Goal: Transaction & Acquisition: Purchase product/service

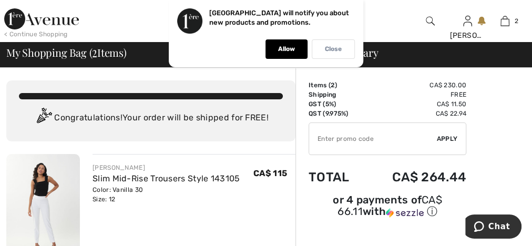
click at [329, 47] on p "Close" at bounding box center [333, 49] width 17 height 8
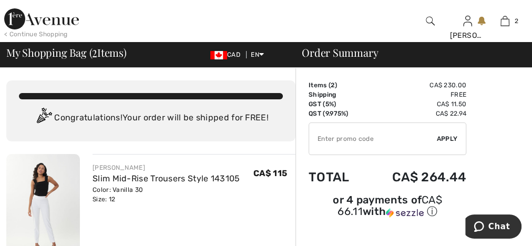
click at [264, 55] on div "CAD EN English Français" at bounding box center [245, 54] width 87 height 9
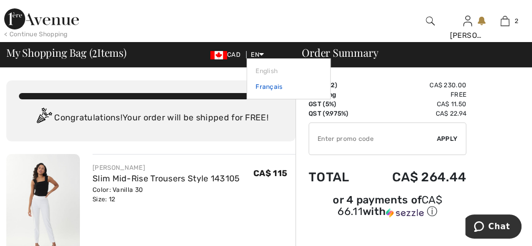
click at [262, 86] on link "Français" at bounding box center [289, 87] width 66 height 16
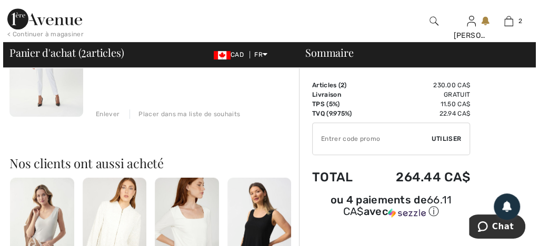
scroll to position [210, 0]
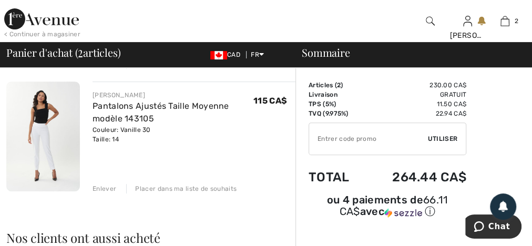
click at [431, 22] on img at bounding box center [430, 21] width 9 height 13
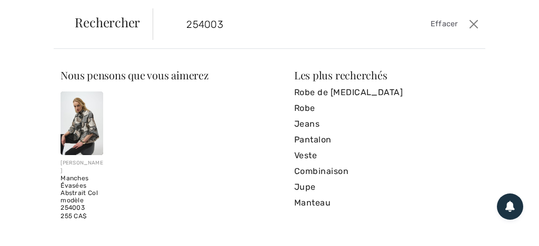
type input "254003"
click at [69, 135] on img at bounding box center [82, 124] width 43 height 64
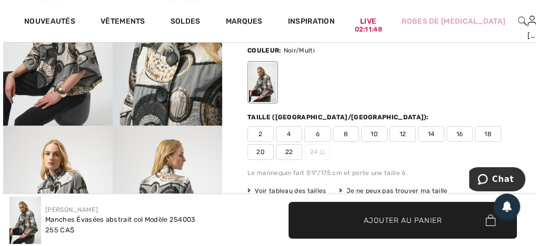
scroll to position [42, 0]
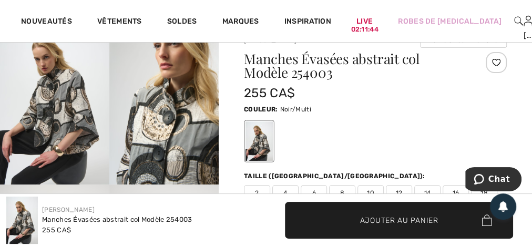
click at [166, 135] on img at bounding box center [163, 103] width 109 height 164
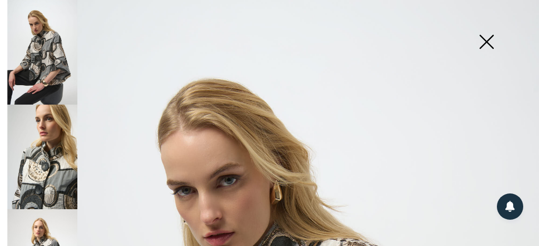
click at [47, 70] on img at bounding box center [42, 52] width 70 height 105
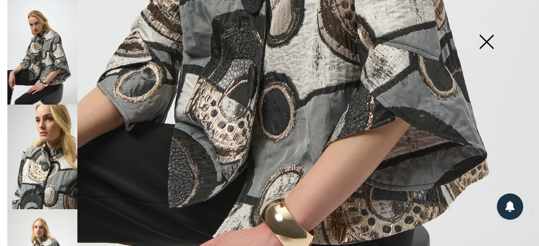
scroll to position [421, 0]
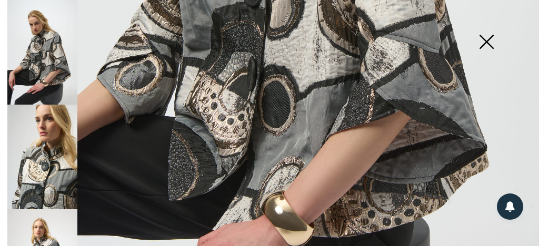
click at [39, 125] on img at bounding box center [42, 157] width 70 height 105
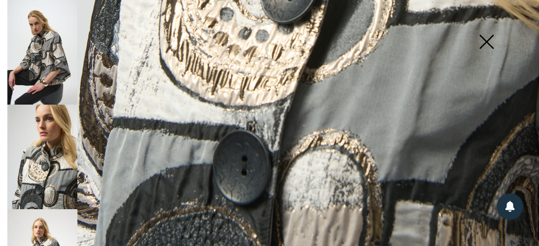
scroll to position [551, 0]
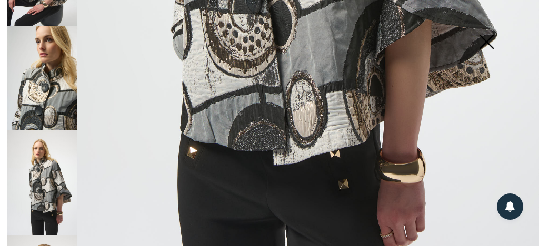
scroll to position [126, 0]
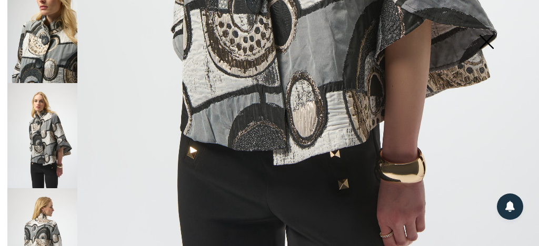
click at [55, 125] on img at bounding box center [42, 135] width 70 height 105
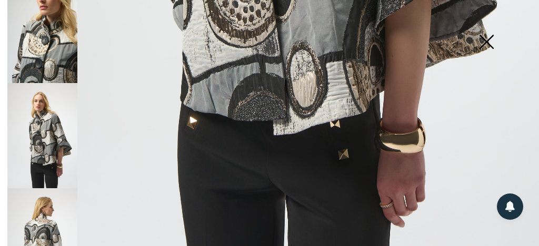
scroll to position [509, 0]
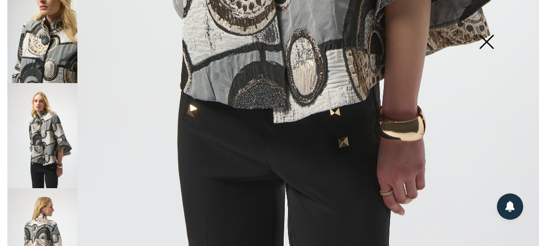
click at [45, 229] on img at bounding box center [42, 240] width 70 height 105
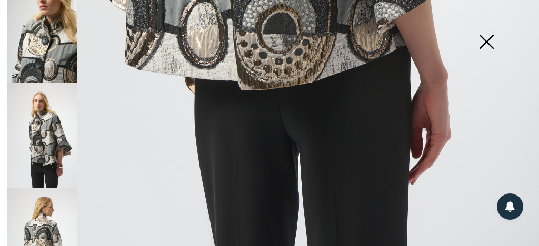
scroll to position [253, 0]
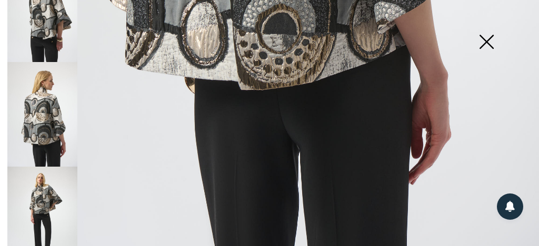
click at [49, 183] on img at bounding box center [42, 219] width 70 height 105
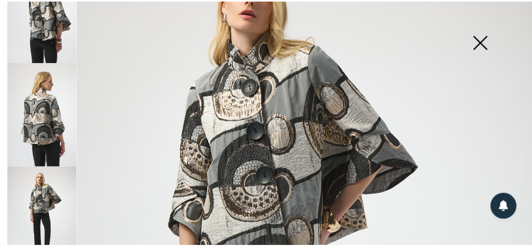
scroll to position [4, 0]
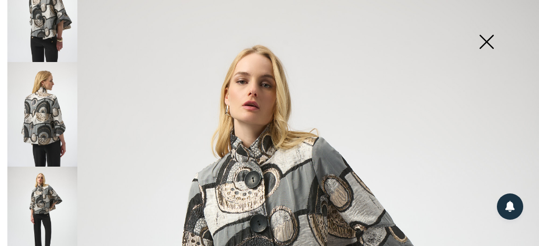
click at [489, 43] on img at bounding box center [486, 43] width 53 height 54
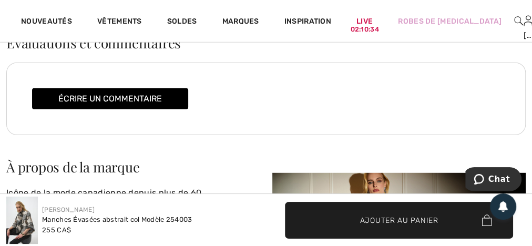
scroll to position [1515, 0]
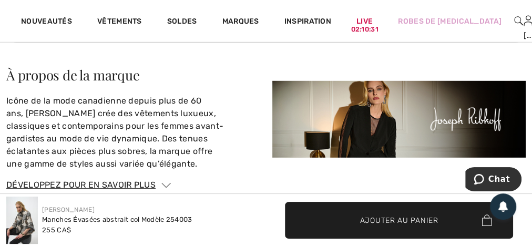
click at [515, 21] on img at bounding box center [519, 21] width 9 height 13
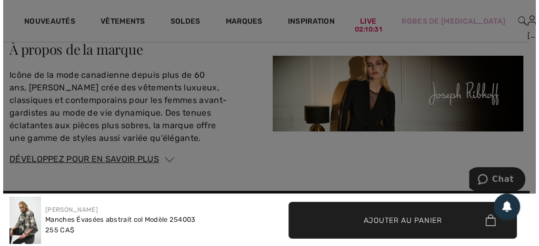
scroll to position [1541, 0]
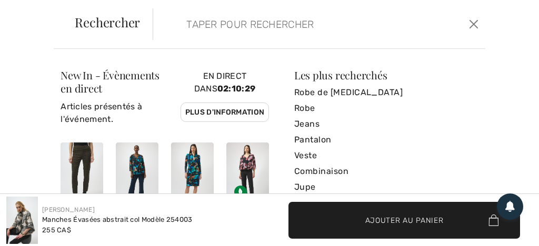
click at [201, 25] on input "search" at bounding box center [286, 24] width 216 height 32
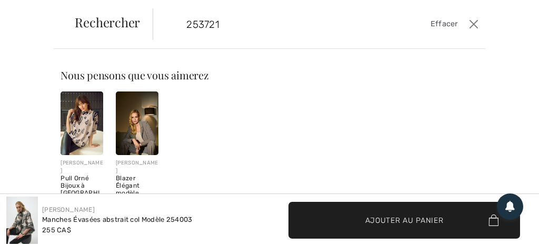
type input "253721"
click at [76, 134] on img at bounding box center [82, 124] width 43 height 64
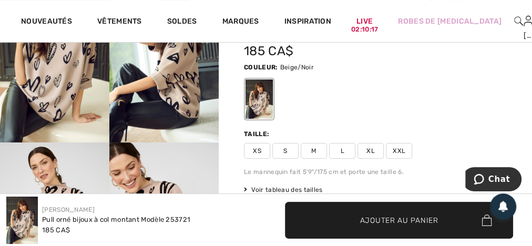
click at [319, 149] on span "M" at bounding box center [314, 151] width 26 height 16
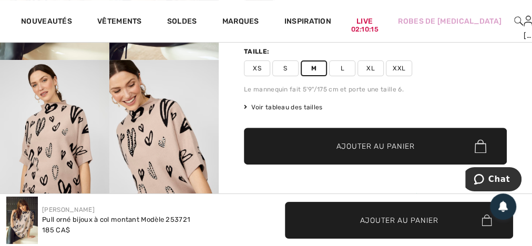
scroll to position [168, 0]
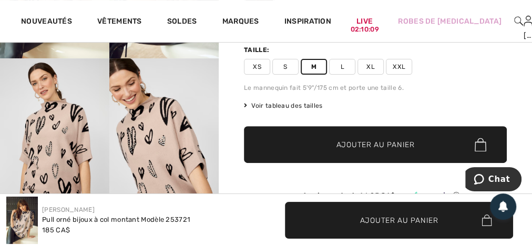
click at [372, 146] on span "Ajouter au panier" at bounding box center [376, 144] width 78 height 11
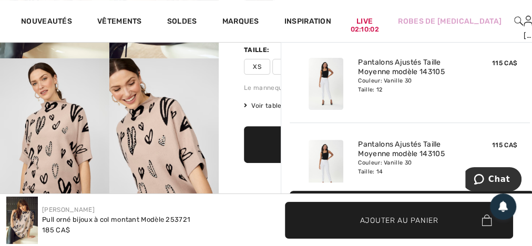
scroll to position [0, 0]
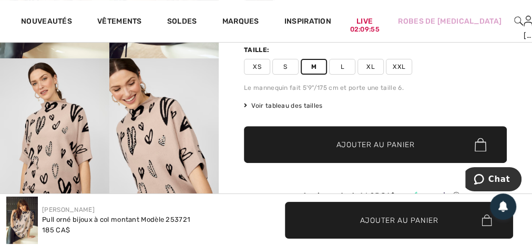
click at [377, 147] on span "Ajouter au panier" at bounding box center [376, 144] width 78 height 11
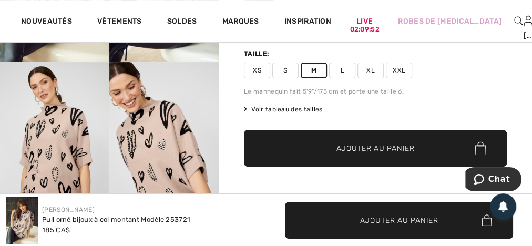
scroll to position [126, 0]
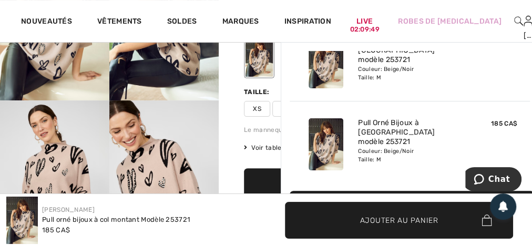
click at [532, 21] on img at bounding box center [538, 21] width 9 height 13
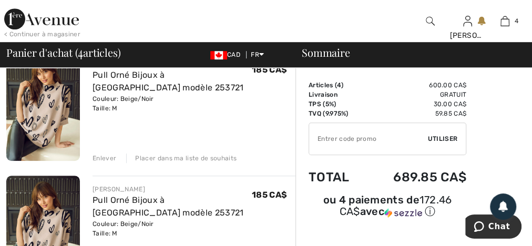
scroll to position [379, 0]
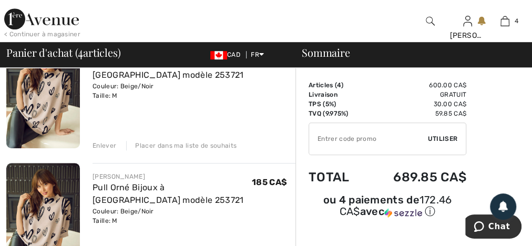
click at [108, 145] on div "Enlever" at bounding box center [105, 145] width 24 height 9
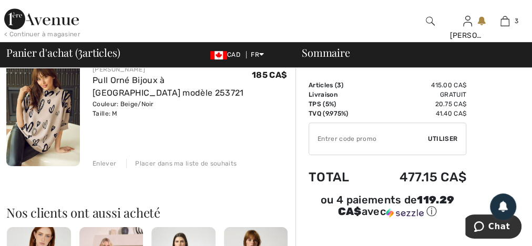
scroll to position [365, 0]
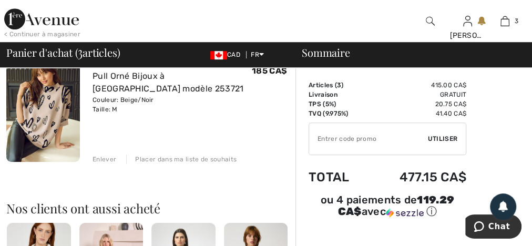
click at [338, 138] on input "TEXT" at bounding box center [368, 139] width 119 height 32
type input "GC005085177"
click at [449, 137] on span "Utiliser" at bounding box center [442, 138] width 29 height 9
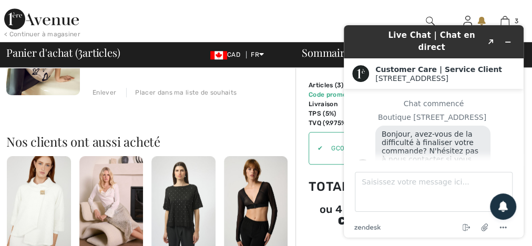
scroll to position [14, 0]
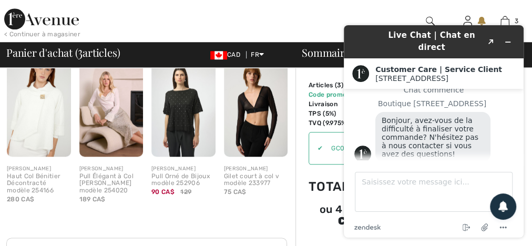
drag, startPoint x: 537, startPoint y: 243, endPoint x: 180, endPoint y: 205, distance: 359.3
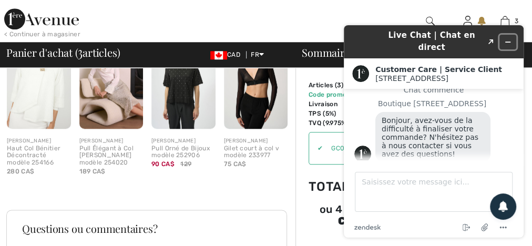
click at [510, 38] on icon "Réduire le widget" at bounding box center [508, 41] width 7 height 7
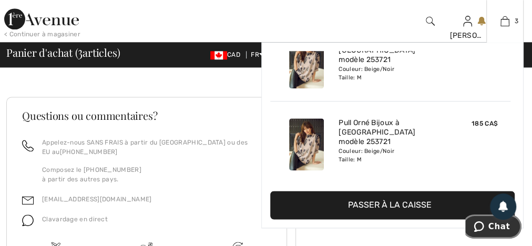
scroll to position [766, 0]
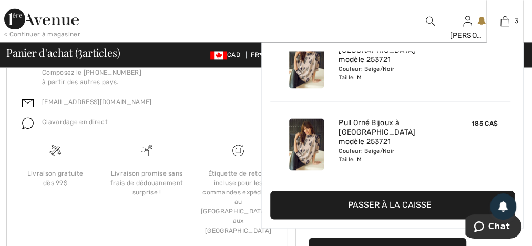
click at [384, 207] on button "Passer à la caisse" at bounding box center [392, 205] width 245 height 28
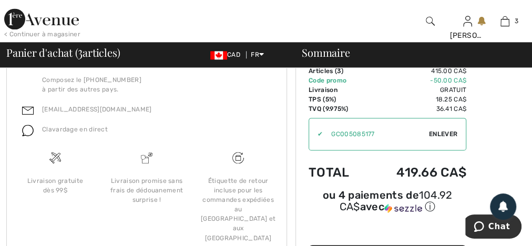
scroll to position [788, 0]
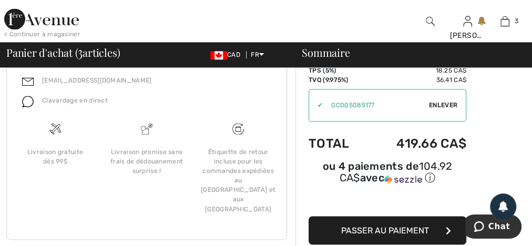
click at [380, 225] on span "Passer au paiement" at bounding box center [385, 230] width 88 height 10
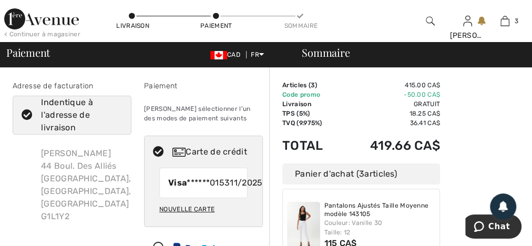
click at [184, 216] on div "Nouvelle carte" at bounding box center [186, 209] width 55 height 18
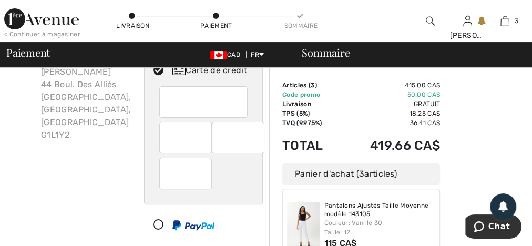
scroll to position [84, 0]
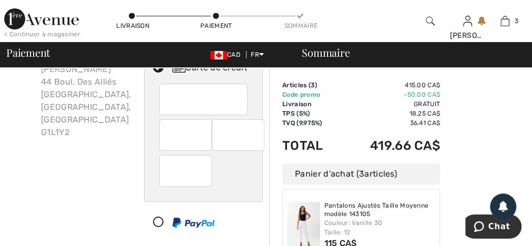
click at [160, 182] on div at bounding box center [185, 171] width 53 height 32
click at [242, 97] on div at bounding box center [203, 100] width 88 height 32
radio input "true"
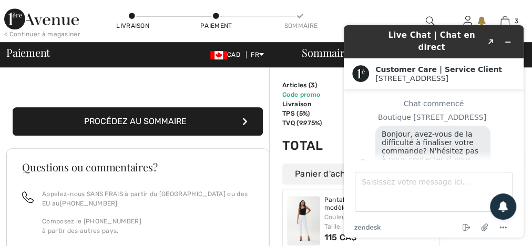
scroll to position [14, 0]
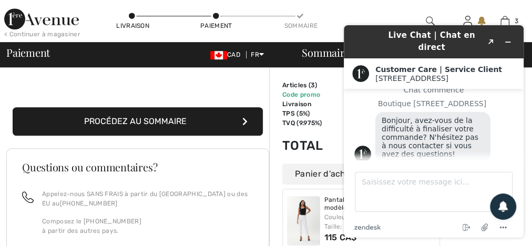
click at [148, 122] on button "Procédez au sommaire" at bounding box center [138, 121] width 250 height 28
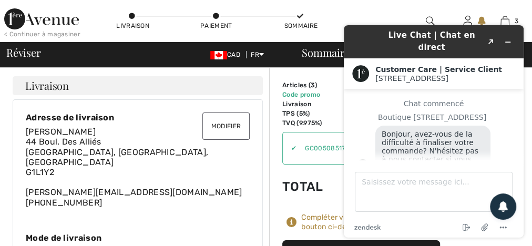
scroll to position [14, 0]
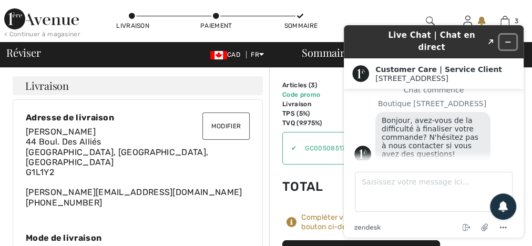
click at [509, 42] on icon "Réduire le widget" at bounding box center [508, 42] width 5 height 0
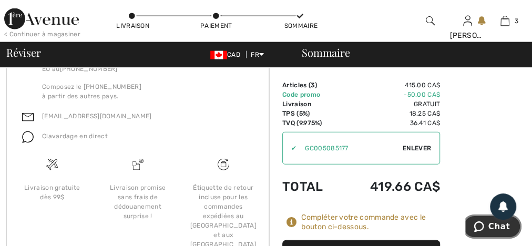
scroll to position [1247, 0]
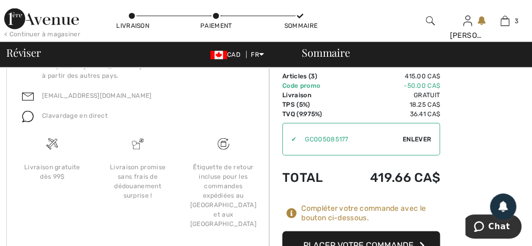
click at [352, 231] on button "Placer votre commande" at bounding box center [362, 245] width 158 height 28
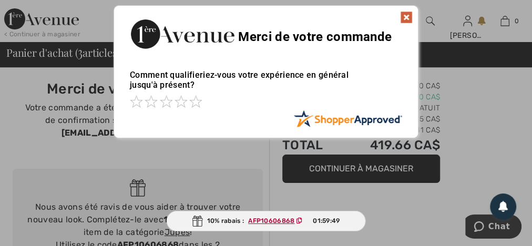
click at [273, 219] on ins "AFP10606868" at bounding box center [271, 220] width 46 height 7
click at [410, 16] on div "Merci de votre commande" at bounding box center [266, 33] width 304 height 54
click at [407, 16] on img at bounding box center [406, 17] width 13 height 13
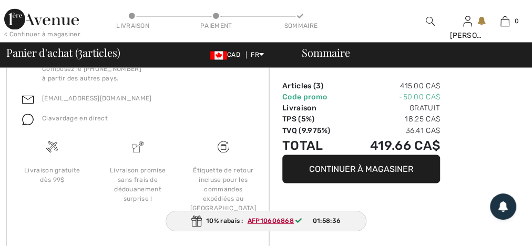
scroll to position [14, 0]
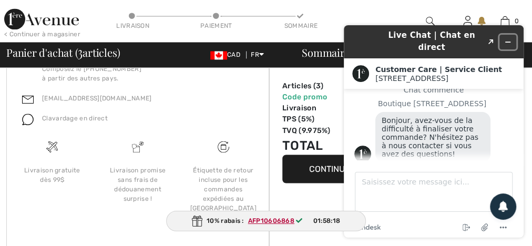
click at [512, 35] on button "Réduire le widget" at bounding box center [508, 42] width 17 height 15
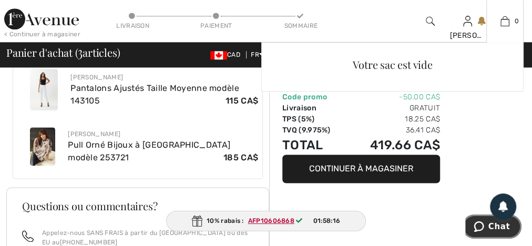
scroll to position [576, 0]
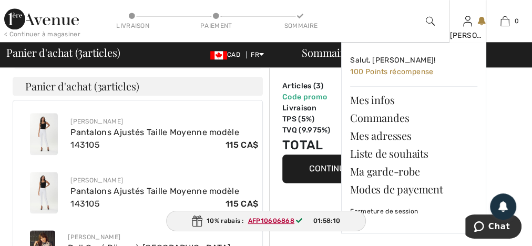
click at [474, 21] on div "Linda Salut, Linda! 100 Points récompense Mes infos Commandes Mes adresses List…" at bounding box center [467, 21] width 37 height 42
click at [377, 62] on span "Salut, [PERSON_NAME]!" at bounding box center [392, 60] width 85 height 9
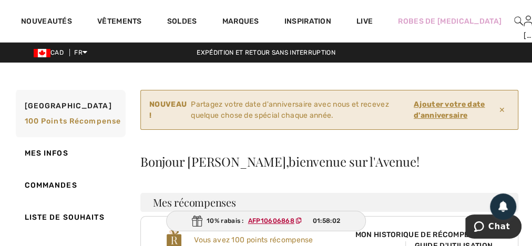
click at [438, 104] on ins "Ajouter votre date d'anniversaire" at bounding box center [449, 110] width 71 height 20
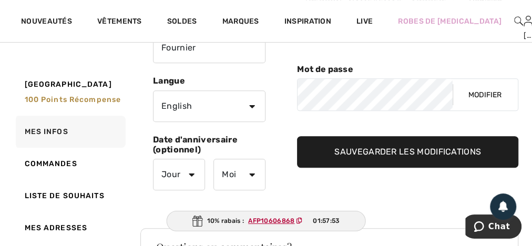
scroll to position [253, 0]
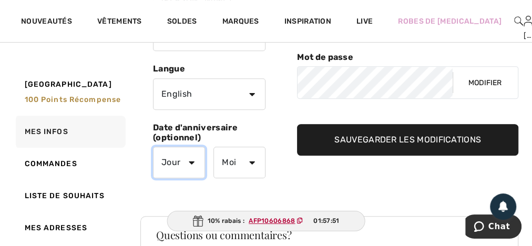
click at [194, 160] on select "Jour 1 2 3 4 5 6 7 8 9 10 11 12 13 14 15 16 17 18 19 20 21 22 23 24 25 26 27 28…" at bounding box center [179, 163] width 52 height 32
select select "18"
click at [153, 147] on select "Jour 1 2 3 4 5 6 7 8 9 10 11 12 13 14 15 16 17 18 19 20 21 22 23 24 25 26 27 28…" at bounding box center [179, 163] width 52 height 32
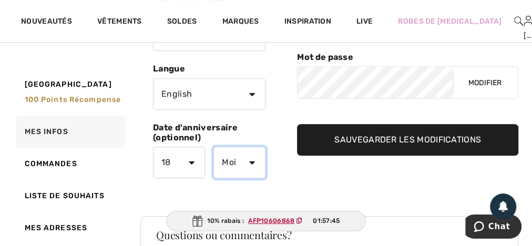
click at [239, 161] on select "Moi Janvier Février Mars Avril Mai Juin Juillet Aout Septembre Octobre Novembre…" at bounding box center [240, 163] width 52 height 32
select select "11"
click at [214, 147] on select "Moi Janvier Février Mars Avril Mai Juin Juillet Aout Septembre Octobre Novembre…" at bounding box center [240, 163] width 52 height 32
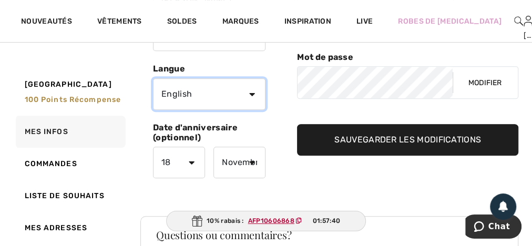
click at [250, 90] on select "English Français" at bounding box center [209, 94] width 113 height 32
select select "Fr"
click at [153, 78] on select "English Français" at bounding box center [209, 94] width 113 height 32
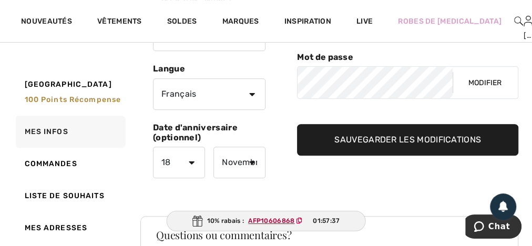
click at [406, 141] on input "Sauvegarder les modifications" at bounding box center [407, 140] width 221 height 32
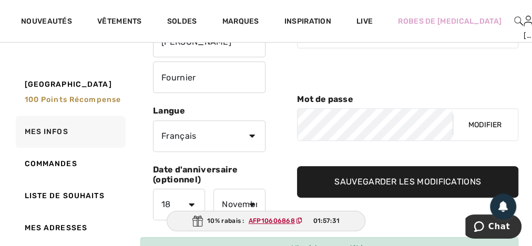
scroll to position [0, 0]
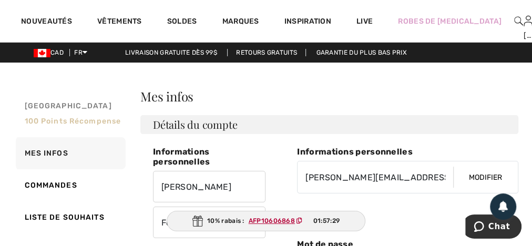
click at [54, 120] on span "100 Points récompense" at bounding box center [73, 121] width 97 height 9
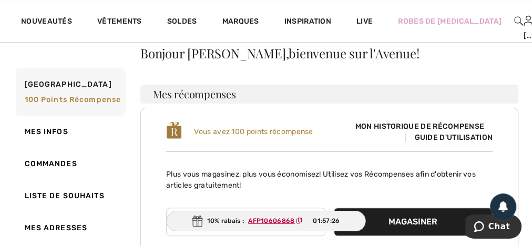
scroll to position [84, 0]
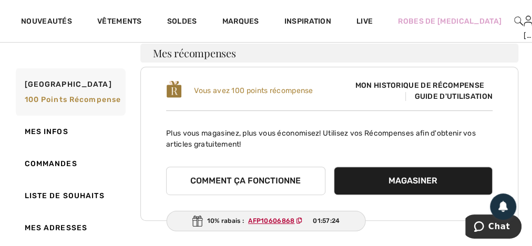
click at [444, 85] on span "Mon historique de récompense" at bounding box center [420, 85] width 146 height 11
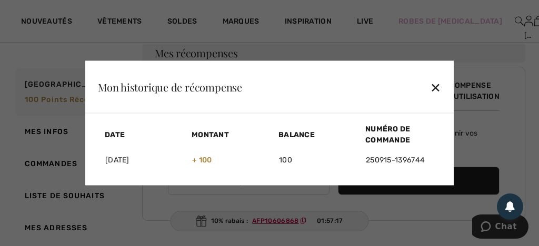
click at [432, 89] on div "✕" at bounding box center [435, 87] width 11 height 22
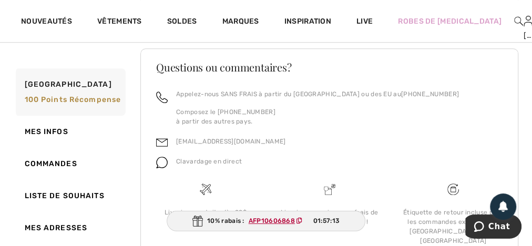
scroll to position [445, 0]
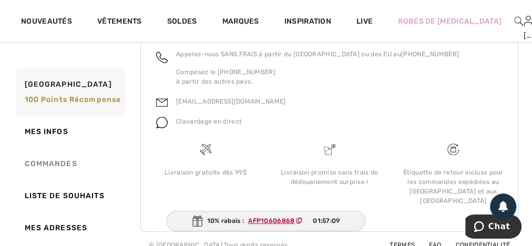
click at [40, 165] on link "Commandes" at bounding box center [70, 164] width 112 height 32
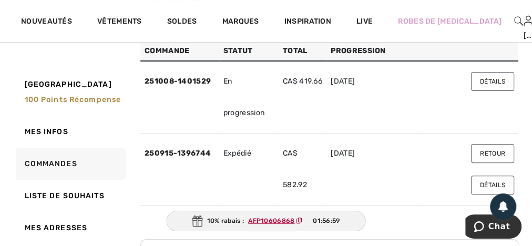
scroll to position [161, 0]
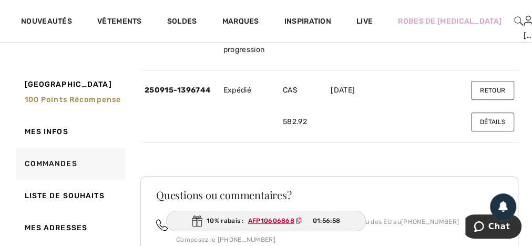
click at [498, 122] on button "Détails" at bounding box center [492, 122] width 43 height 19
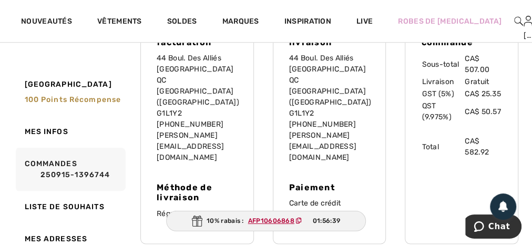
scroll to position [666, 0]
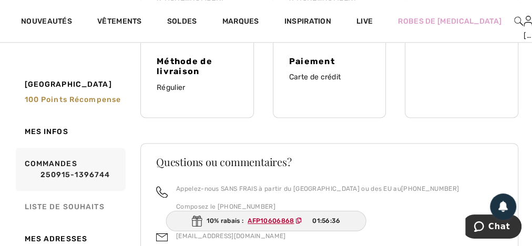
click at [61, 204] on link "Liste de souhaits" at bounding box center [70, 207] width 112 height 32
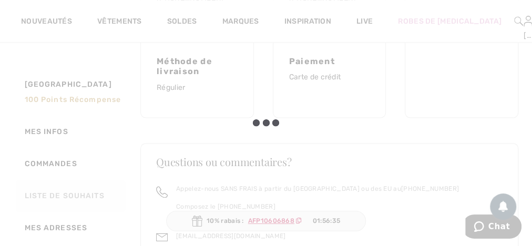
scroll to position [481, 0]
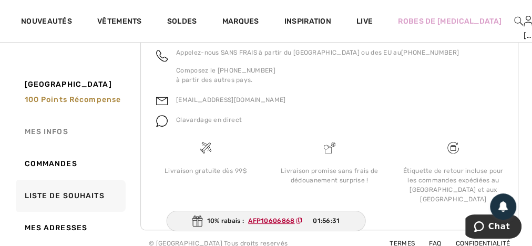
click at [43, 132] on link "Mes infos" at bounding box center [70, 132] width 112 height 32
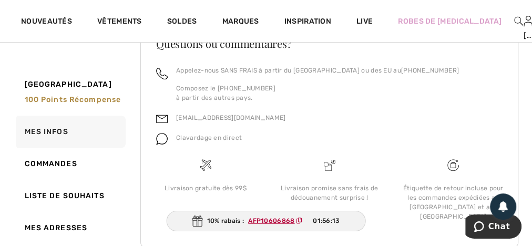
scroll to position [396, 0]
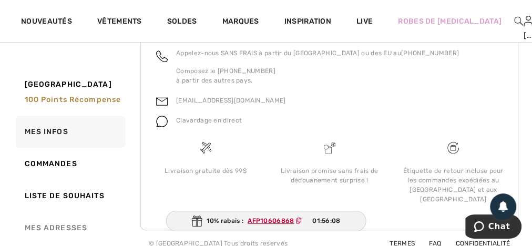
click at [45, 230] on link "Mes adresses" at bounding box center [70, 228] width 112 height 32
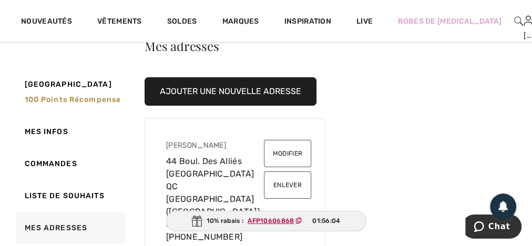
scroll to position [0, 0]
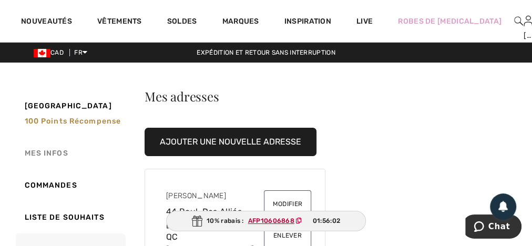
click at [36, 154] on link "Mes infos" at bounding box center [70, 153] width 112 height 32
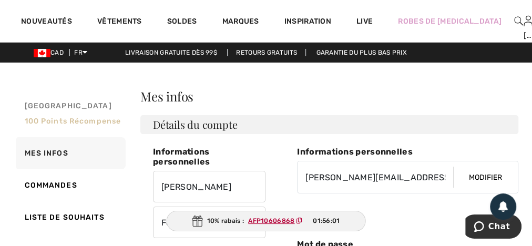
click at [36, 117] on span "100 Points récompense" at bounding box center [73, 121] width 97 height 9
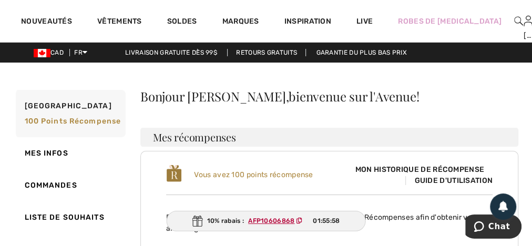
click at [437, 168] on span "Mon historique de récompense" at bounding box center [420, 169] width 146 height 11
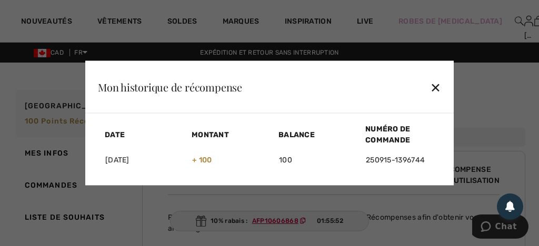
click at [436, 85] on div "✕" at bounding box center [435, 87] width 11 height 22
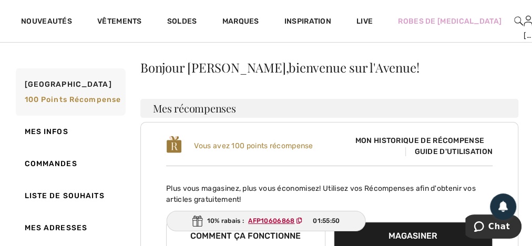
scroll to position [84, 0]
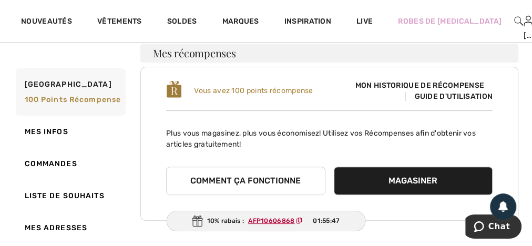
click at [225, 182] on button "Comment ça fonctionne" at bounding box center [245, 181] width 159 height 28
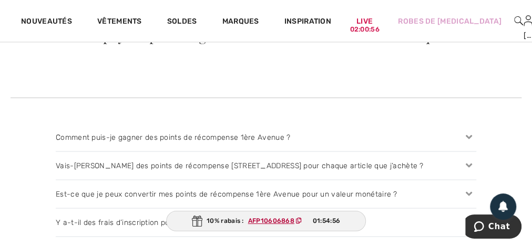
scroll to position [1010, 0]
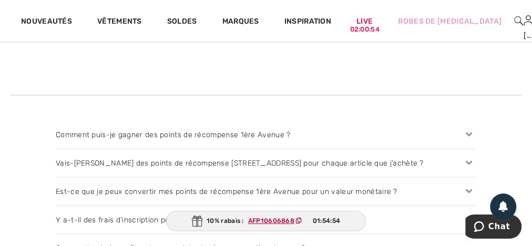
click at [127, 136] on div "Comment puis-je gagner des points de récompense 1ère Avenue ?" at bounding box center [266, 135] width 421 height 28
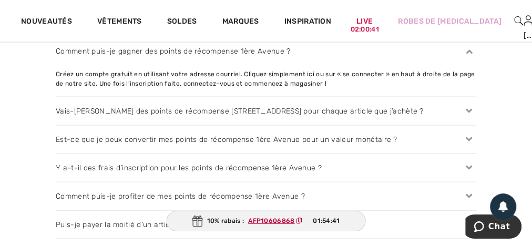
scroll to position [1094, 0]
click at [469, 136] on icon at bounding box center [469, 139] width 15 height 11
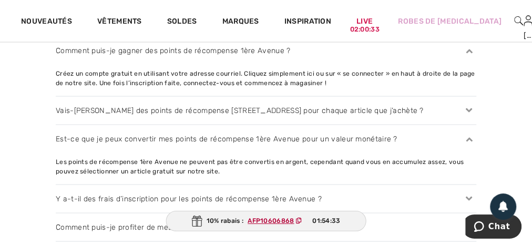
scroll to position [1136, 0]
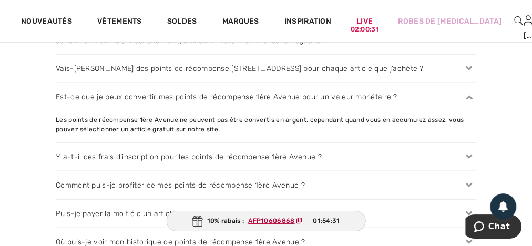
click at [471, 184] on icon at bounding box center [469, 185] width 15 height 11
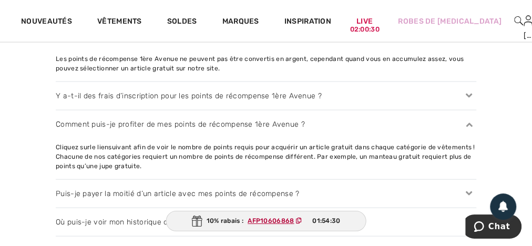
scroll to position [1221, 0]
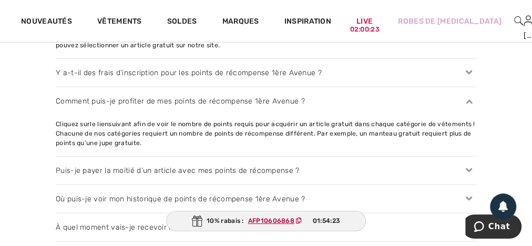
click at [472, 168] on icon at bounding box center [469, 170] width 15 height 11
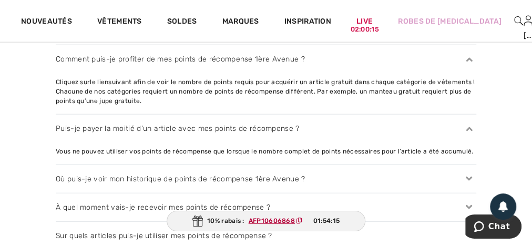
scroll to position [1305, 0]
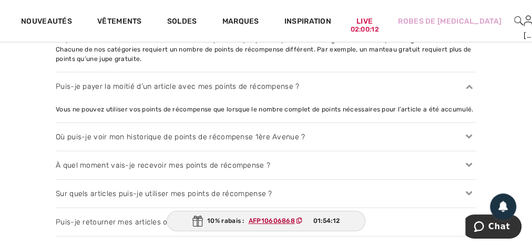
click at [473, 161] on icon at bounding box center [469, 165] width 15 height 11
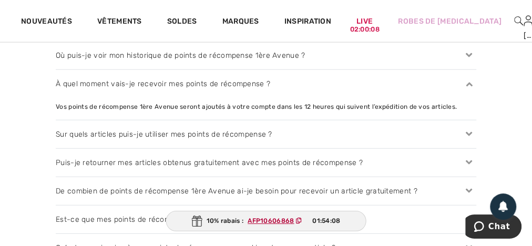
scroll to position [1389, 0]
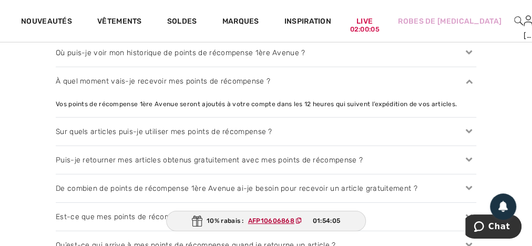
click at [469, 130] on icon at bounding box center [469, 131] width 15 height 11
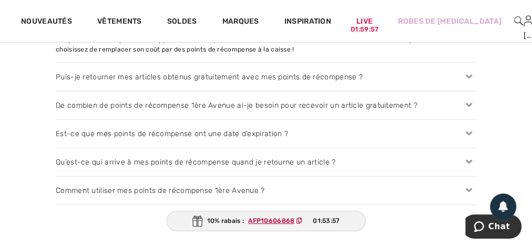
scroll to position [1515, 0]
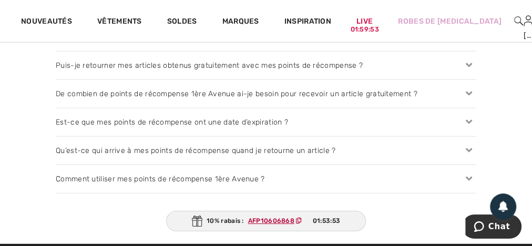
click at [473, 145] on icon at bounding box center [469, 150] width 15 height 11
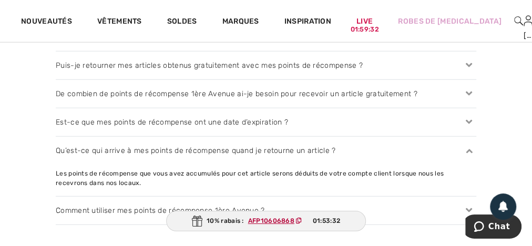
click at [469, 118] on icon at bounding box center [469, 122] width 15 height 11
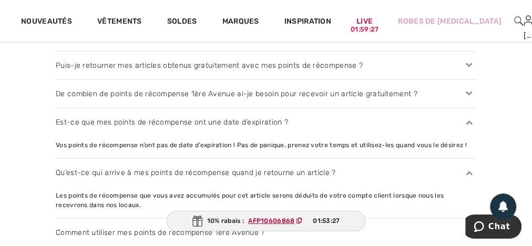
click at [141, 94] on div "De combien de points de récompense 1ère Avenue ai-je besoin pour recevoir un ar…" at bounding box center [266, 94] width 421 height 28
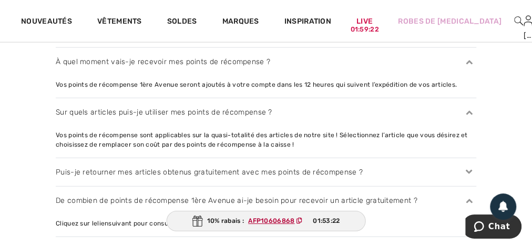
scroll to position [1389, 0]
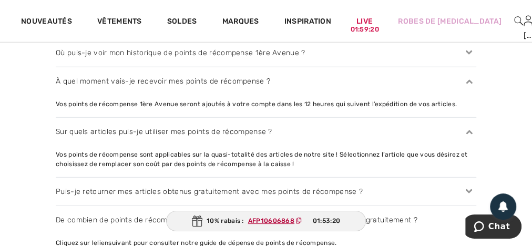
click at [466, 131] on icon at bounding box center [469, 131] width 15 height 11
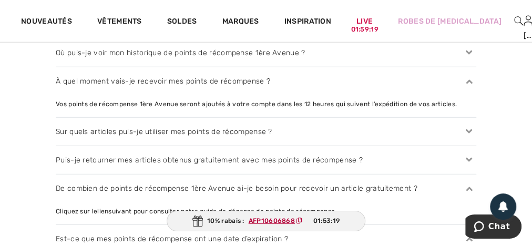
click at [468, 81] on icon at bounding box center [469, 81] width 15 height 11
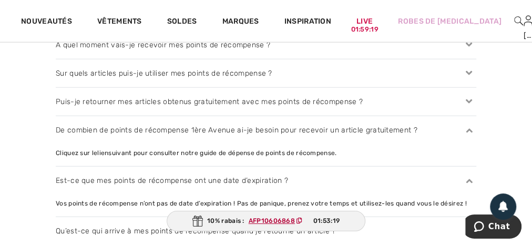
scroll to position [1473, 0]
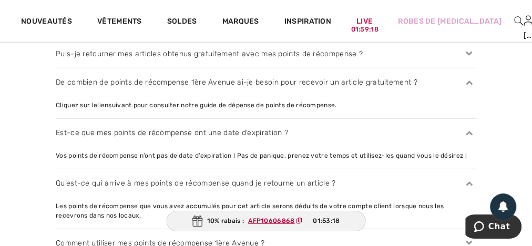
click at [471, 83] on icon at bounding box center [469, 82] width 15 height 11
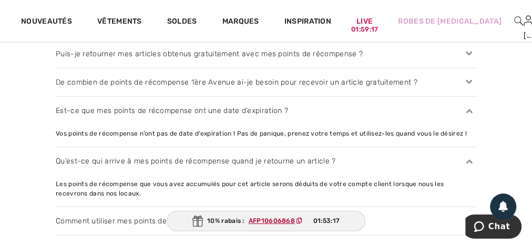
click at [468, 109] on icon at bounding box center [469, 110] width 15 height 11
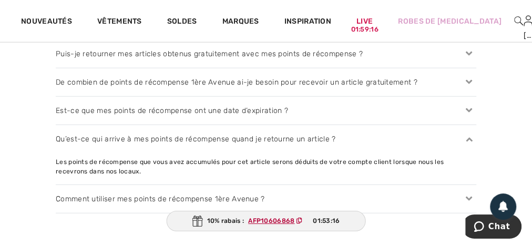
click at [469, 137] on icon at bounding box center [469, 139] width 15 height 11
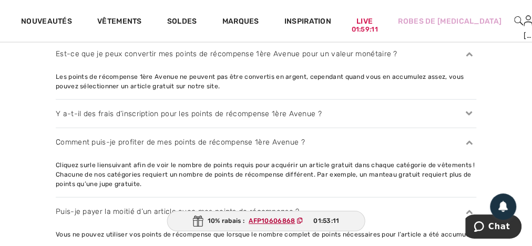
scroll to position [1178, 0]
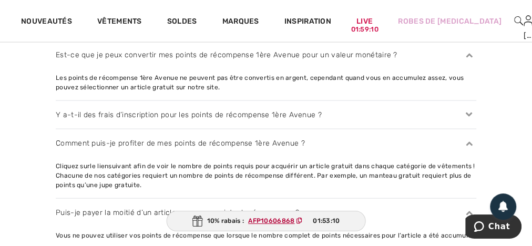
click at [473, 142] on icon at bounding box center [469, 143] width 15 height 11
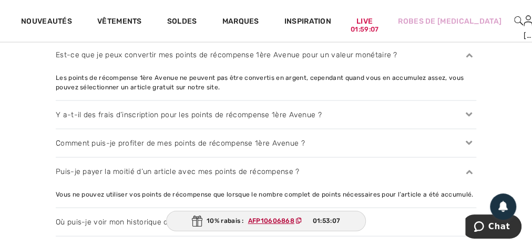
click at [467, 55] on icon at bounding box center [469, 54] width 15 height 11
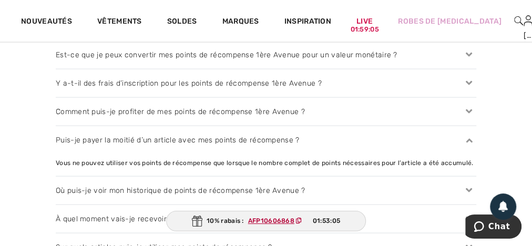
click at [466, 137] on icon at bounding box center [469, 140] width 15 height 11
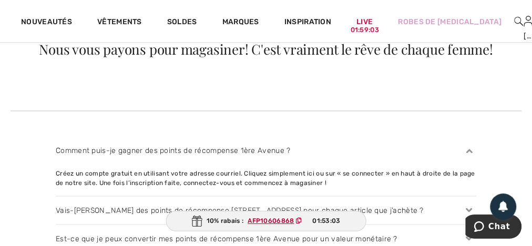
scroll to position [968, 0]
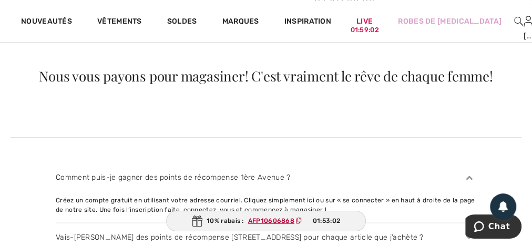
click at [470, 176] on icon at bounding box center [469, 177] width 15 height 11
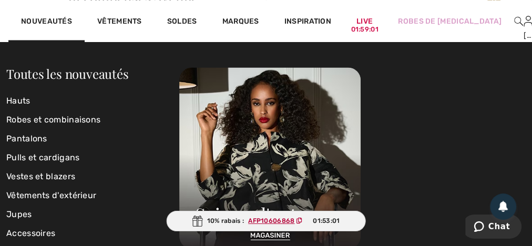
scroll to position [842, 0]
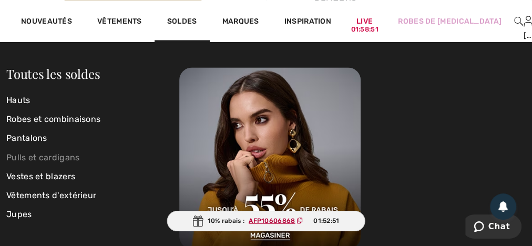
click at [25, 160] on link "Pulls et cardigans" at bounding box center [92, 157] width 173 height 19
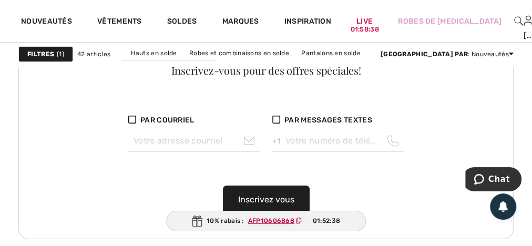
scroll to position [1894, 0]
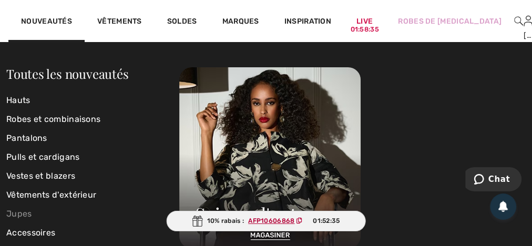
click at [16, 213] on link "Jupes" at bounding box center [92, 214] width 173 height 19
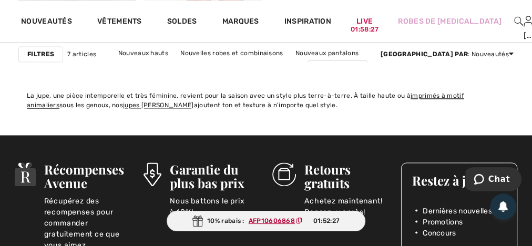
scroll to position [968, 0]
